Goal: Transaction & Acquisition: Purchase product/service

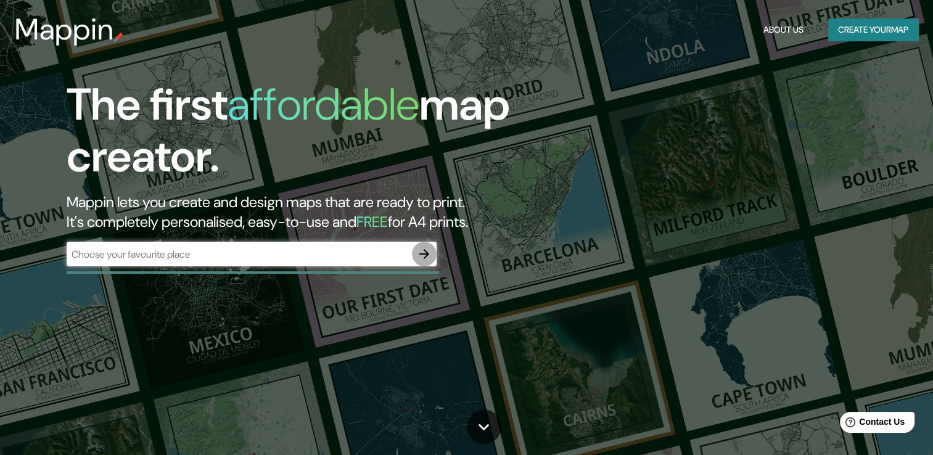
click at [425, 259] on icon "button" at bounding box center [424, 254] width 15 height 15
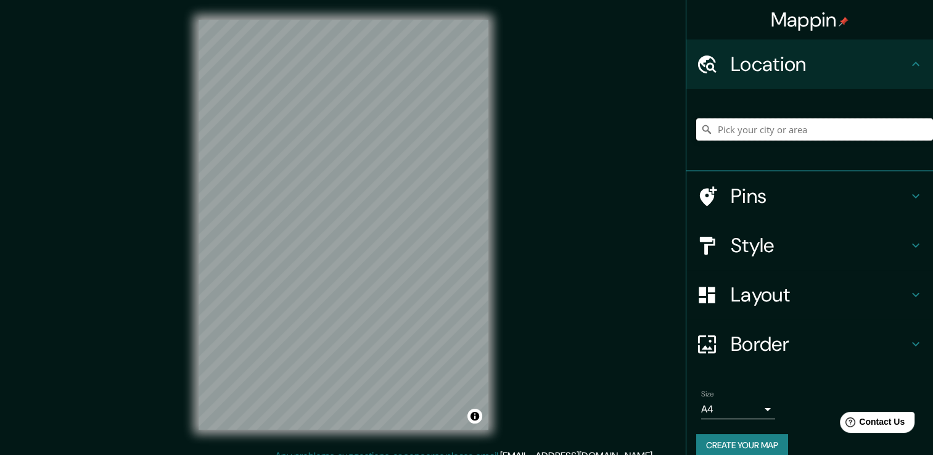
click at [730, 139] on input "Pick your city or area" at bounding box center [814, 129] width 237 height 22
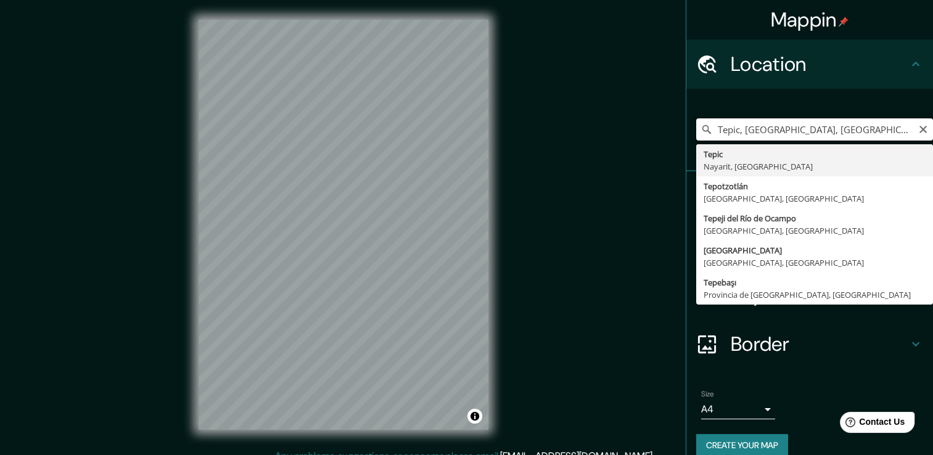
type input "Tepic, [GEOGRAPHIC_DATA], [GEOGRAPHIC_DATA]"
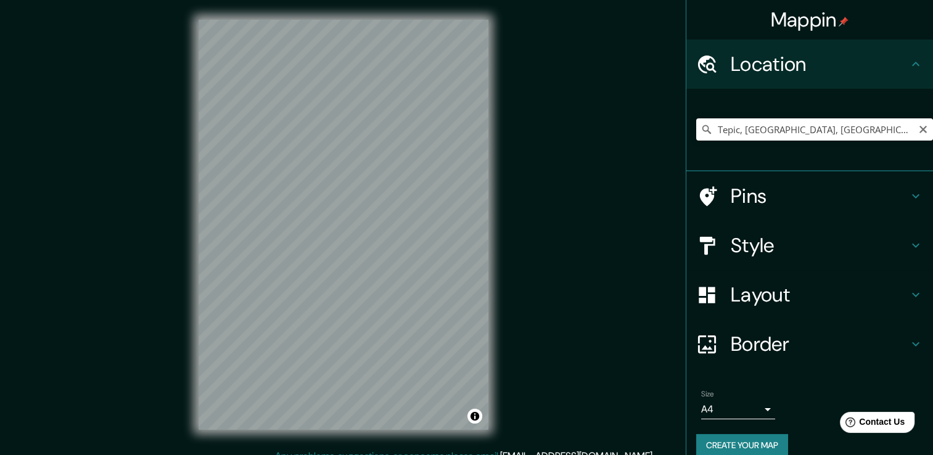
click at [753, 238] on h4 "Style" at bounding box center [820, 245] width 178 height 25
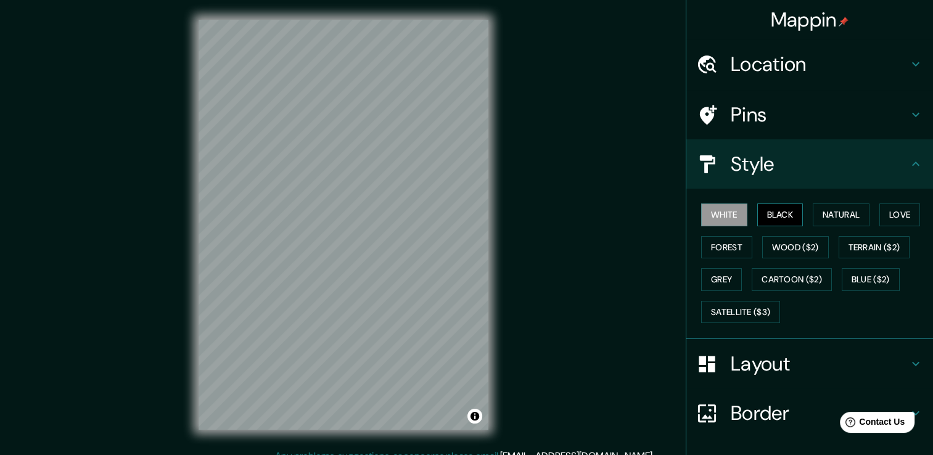
click at [767, 215] on button "Black" at bounding box center [781, 215] width 46 height 23
click at [840, 213] on button "Natural" at bounding box center [841, 215] width 57 height 23
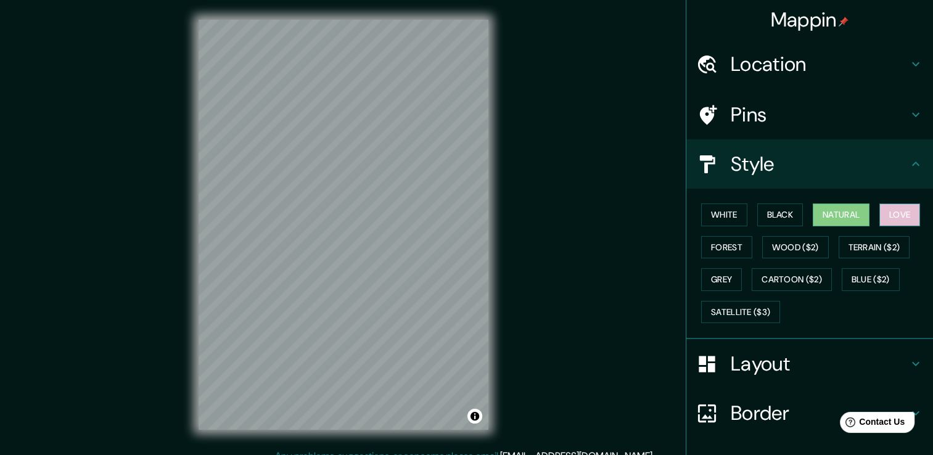
click at [901, 210] on button "Love" at bounding box center [900, 215] width 41 height 23
click at [705, 248] on button "Forest" at bounding box center [726, 247] width 51 height 23
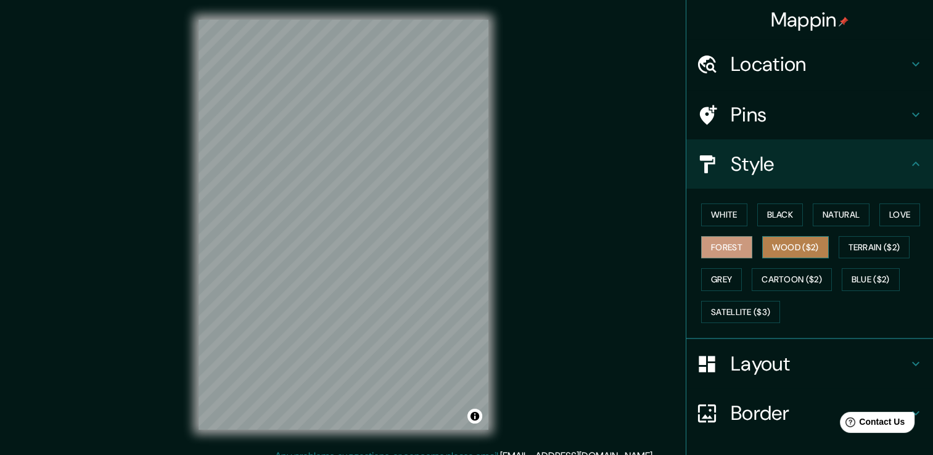
click at [782, 245] on button "Wood ($2)" at bounding box center [795, 247] width 67 height 23
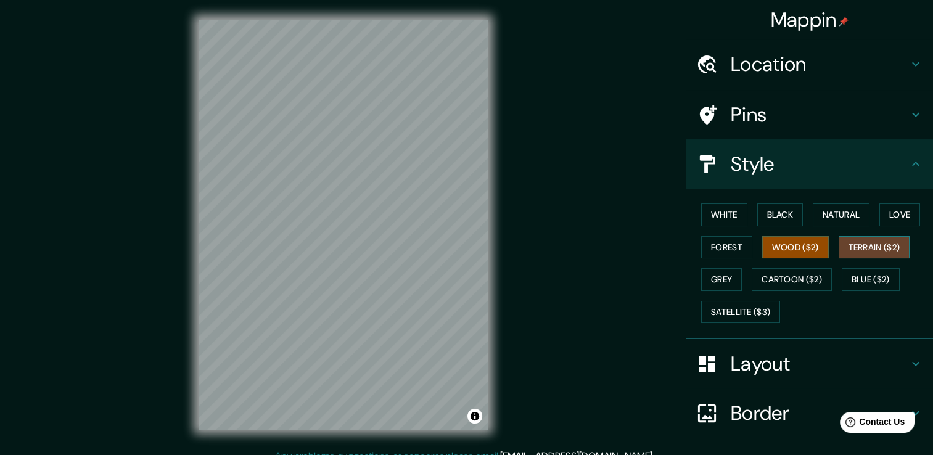
click at [869, 247] on button "Terrain ($2)" at bounding box center [875, 247] width 72 height 23
click at [717, 275] on button "Grey" at bounding box center [721, 279] width 41 height 23
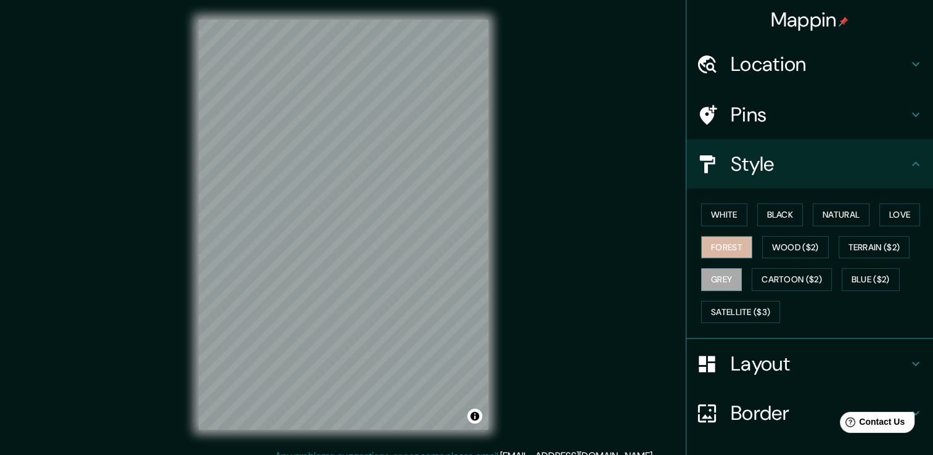
click at [718, 246] on button "Forest" at bounding box center [726, 247] width 51 height 23
click at [788, 243] on button "Wood ($2)" at bounding box center [795, 247] width 67 height 23
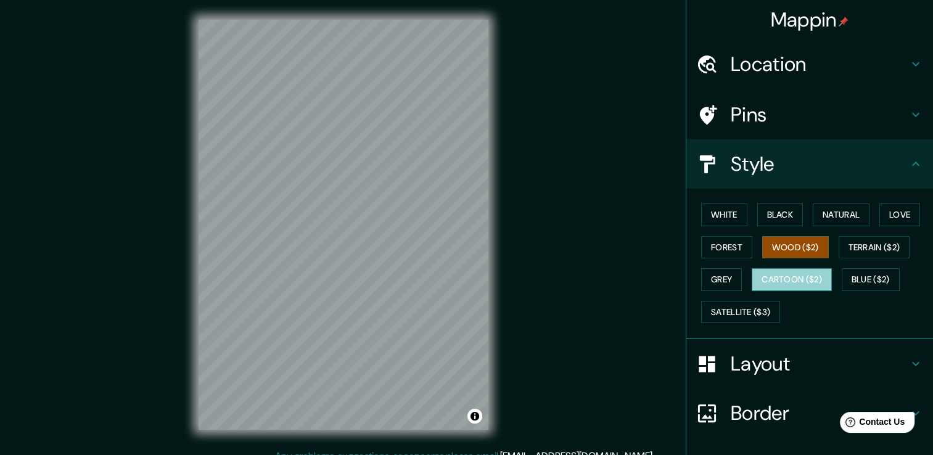
click at [792, 280] on button "Cartoon ($2)" at bounding box center [792, 279] width 80 height 23
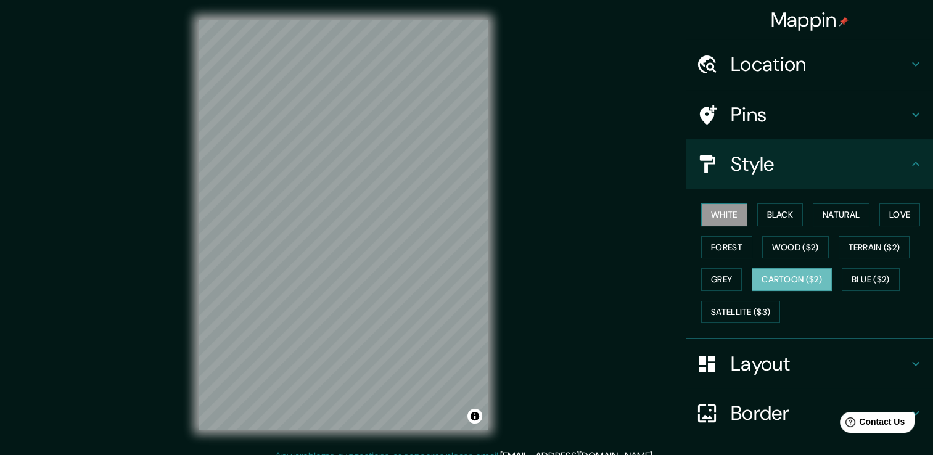
click at [724, 209] on button "White" at bounding box center [724, 215] width 46 height 23
click at [772, 212] on button "Black" at bounding box center [781, 215] width 46 height 23
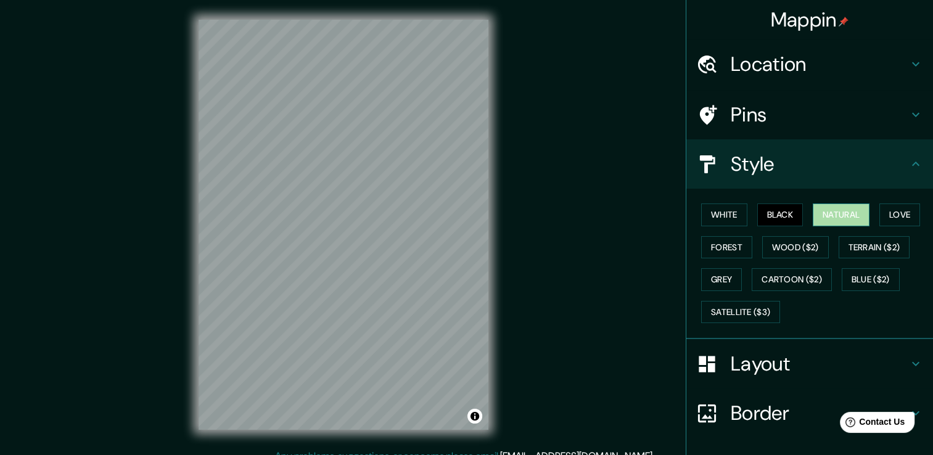
click at [837, 223] on button "Natural" at bounding box center [841, 215] width 57 height 23
click at [717, 250] on button "Forest" at bounding box center [726, 247] width 51 height 23
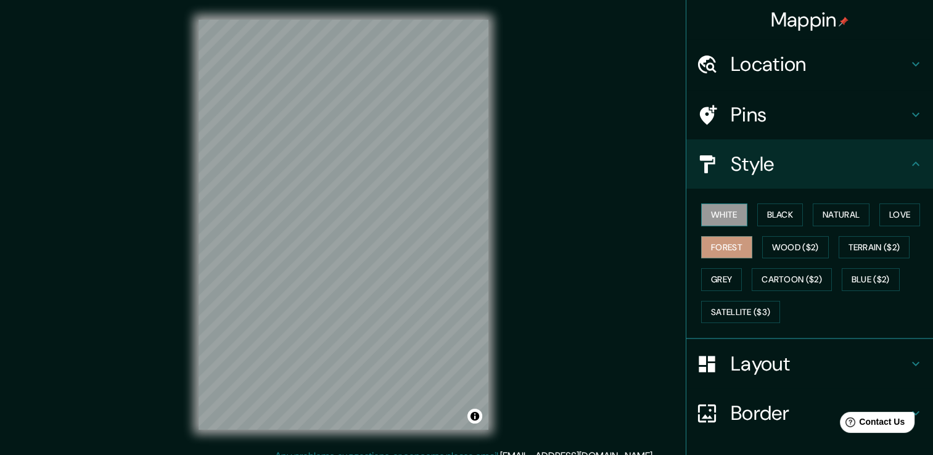
click at [714, 221] on button "White" at bounding box center [724, 215] width 46 height 23
